Goal: Download file/media

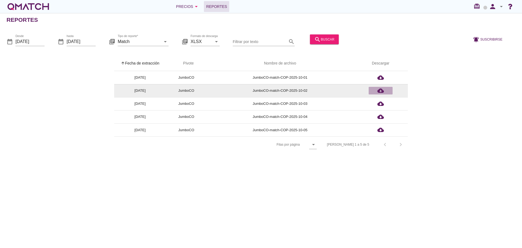
click at [382, 93] on icon "cloud_download" at bounding box center [380, 90] width 7 height 7
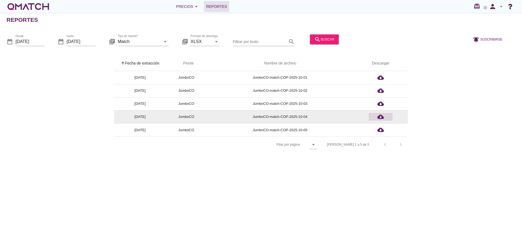
click at [383, 118] on icon "cloud_download" at bounding box center [380, 116] width 7 height 7
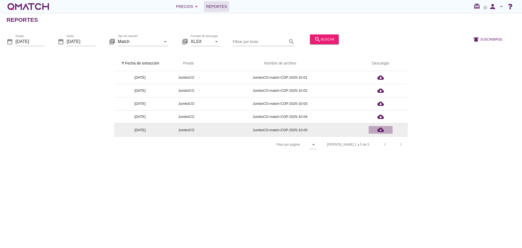
click at [383, 130] on icon "cloud_download" at bounding box center [380, 129] width 7 height 7
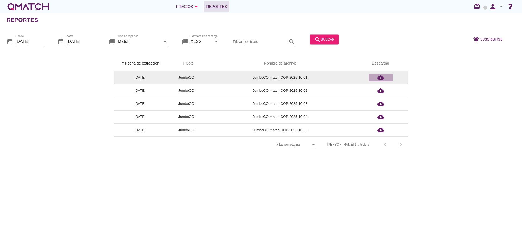
click at [380, 76] on icon "cloud_download" at bounding box center [380, 77] width 7 height 7
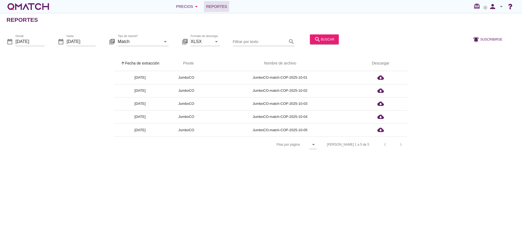
click at [11, 42] on icon "date_range" at bounding box center [10, 41] width 7 height 7
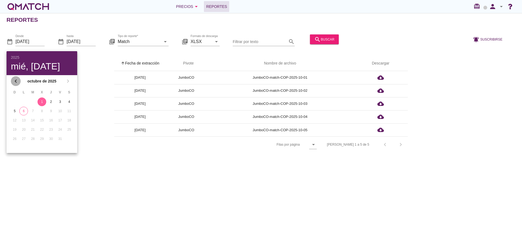
click at [16, 80] on icon "chevron_left" at bounding box center [15, 81] width 7 height 7
click at [17, 136] on div "28" at bounding box center [14, 138] width 9 height 5
click at [24, 136] on div "29" at bounding box center [23, 138] width 9 height 5
type input "[DATE]"
click at [92, 63] on div "arrow_upward Fecha de extracción arrow_upward Pivote Nombre de archivo Descarga…" at bounding box center [261, 104] width 509 height 97
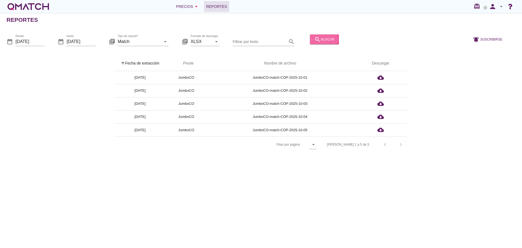
click at [323, 36] on div "search buscar" at bounding box center [324, 39] width 20 height 7
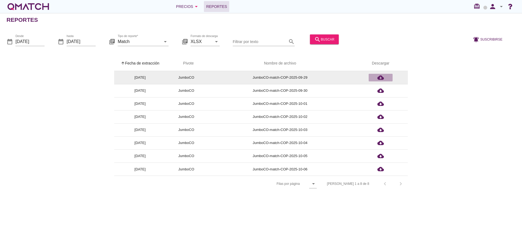
click at [379, 79] on icon "cloud_download" at bounding box center [380, 77] width 7 height 7
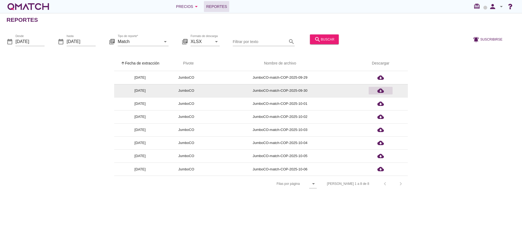
click at [383, 89] on icon "cloud_download" at bounding box center [380, 90] width 7 height 7
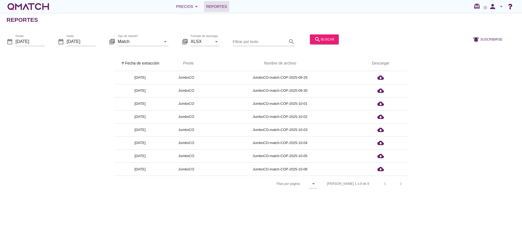
drag, startPoint x: 36, startPoint y: 114, endPoint x: 42, endPoint y: 112, distance: 6.5
click at [36, 114] on div "arrow_upward Fecha de extracción arrow_upward Pivote Nombre de archivo Descarga…" at bounding box center [261, 124] width 509 height 136
drag, startPoint x: 314, startPoint y: 40, endPoint x: 96, endPoint y: 48, distance: 217.6
click at [135, 50] on div "date_range Desde [DATE] date_range hasta [DATE] library_books Tipo de reporte* …" at bounding box center [261, 39] width 522 height 23
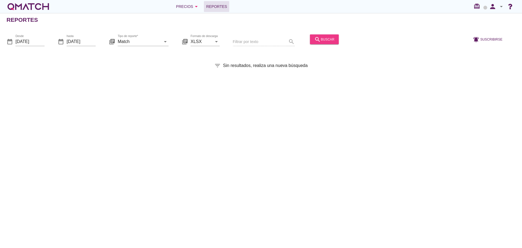
click at [323, 40] on div "search buscar" at bounding box center [324, 39] width 20 height 7
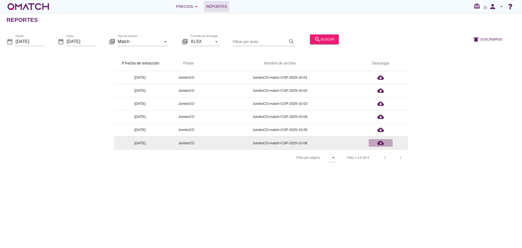
click at [384, 142] on div "cloud_download" at bounding box center [381, 142] width 20 height 7
